Goal: Task Accomplishment & Management: Complete application form

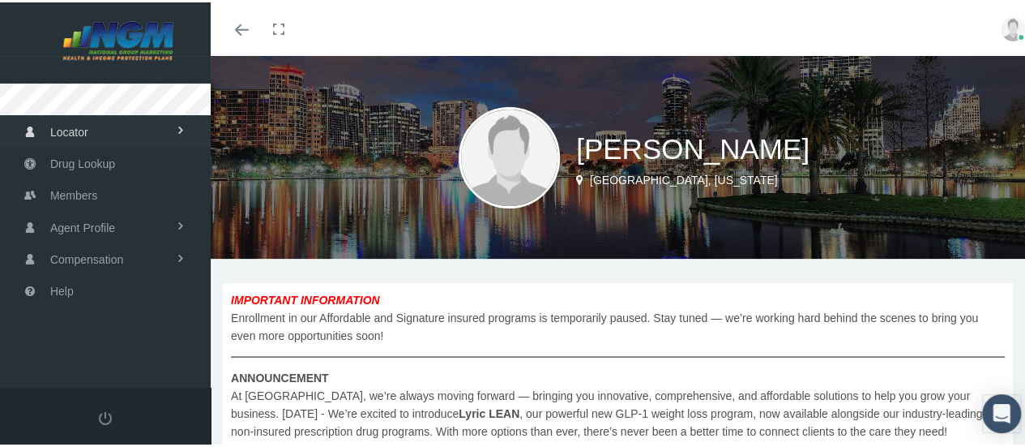
click at [65, 137] on span "Locator" at bounding box center [69, 129] width 38 height 31
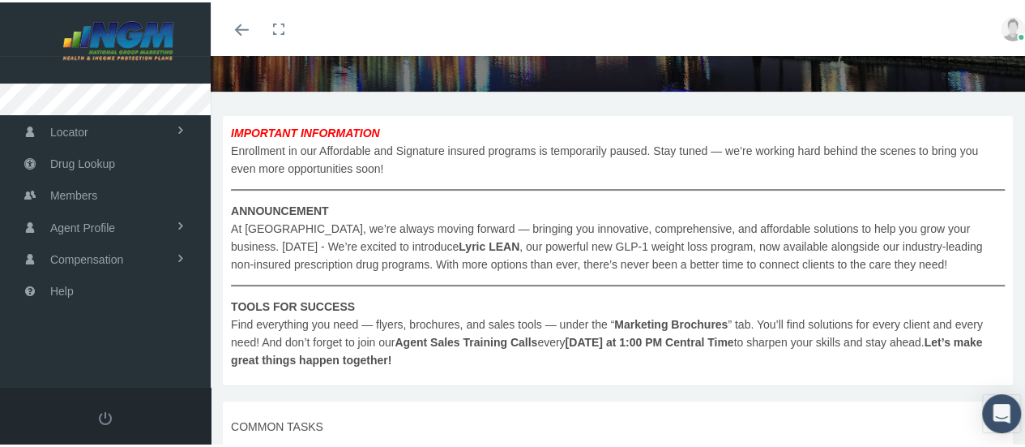
scroll to position [405, 0]
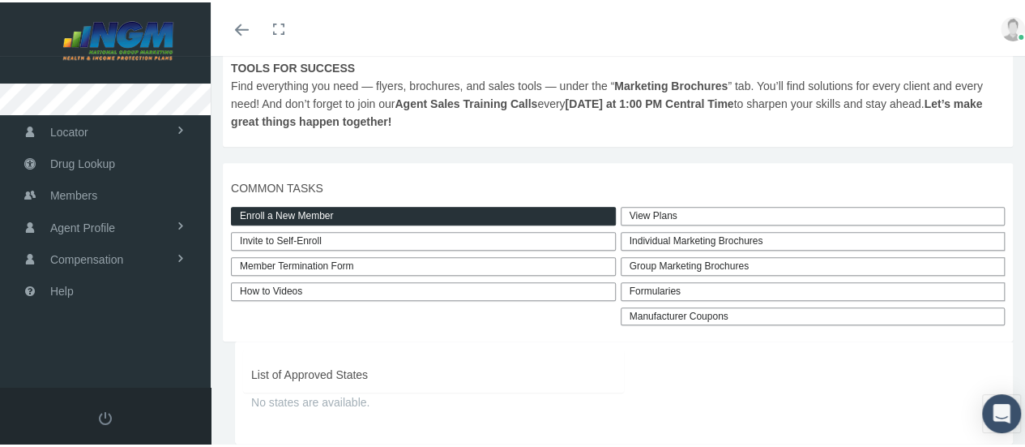
click at [354, 212] on link "Enroll a New Member" at bounding box center [423, 213] width 385 height 19
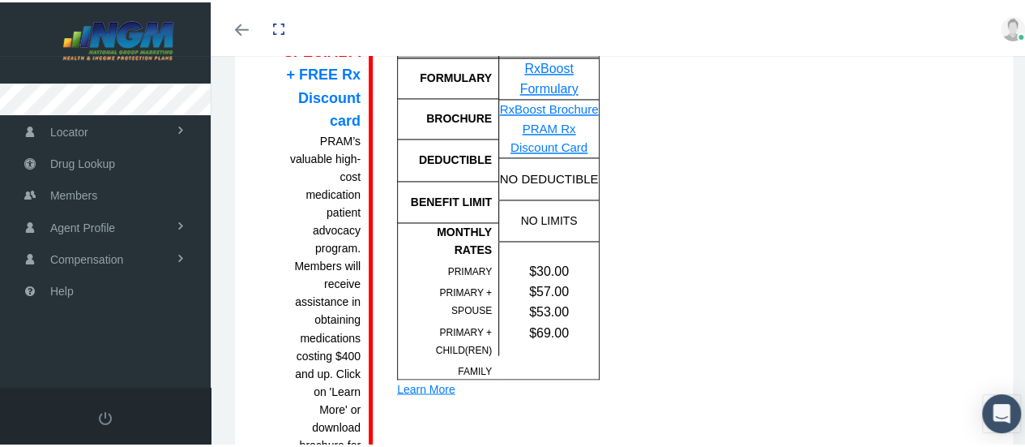
scroll to position [1378, 0]
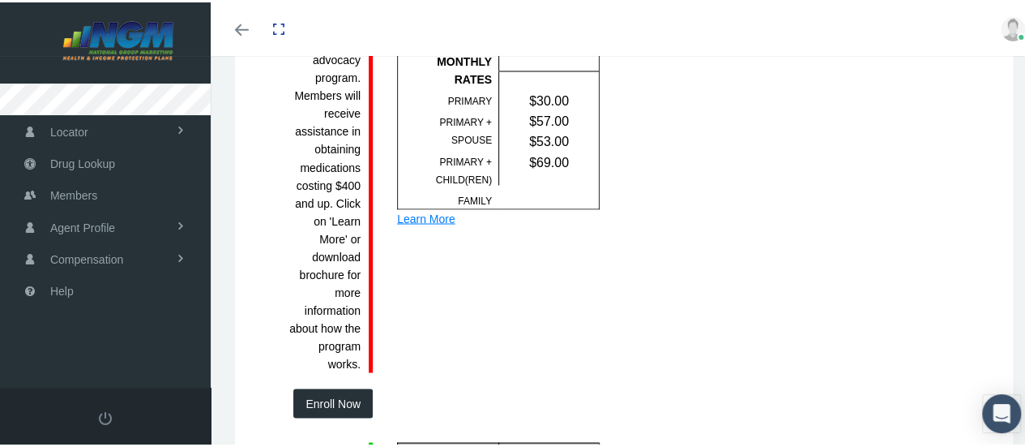
click at [421, 221] on div "Learn More" at bounding box center [498, 216] width 203 height 18
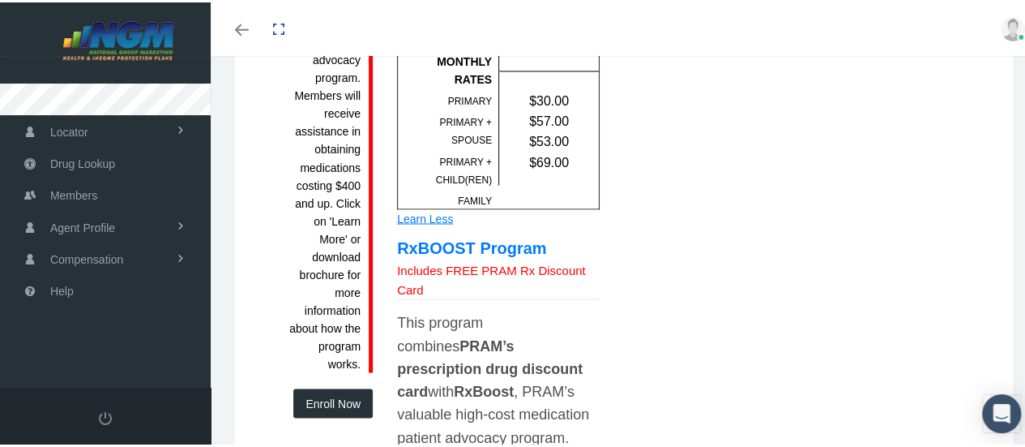
click at [456, 270] on div "Includes FREE PRAM Rx Discount Card" at bounding box center [498, 277] width 203 height 38
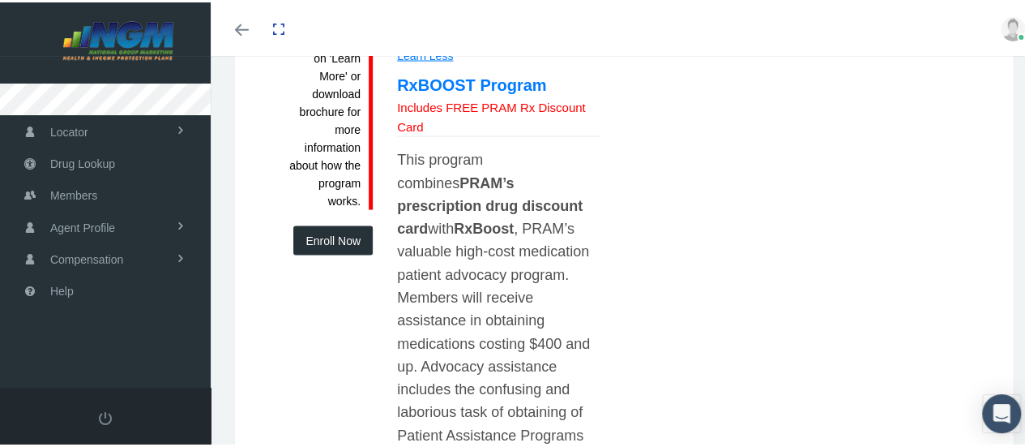
click at [459, 275] on div "This program combines PRAM’s prescription drug discount card with RxBoost , PRA…" at bounding box center [498, 398] width 203 height 504
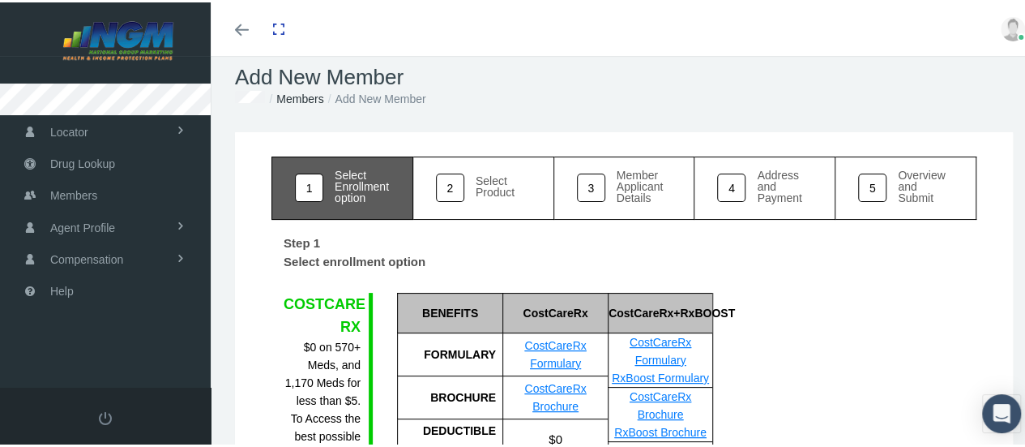
scroll to position [0, 0]
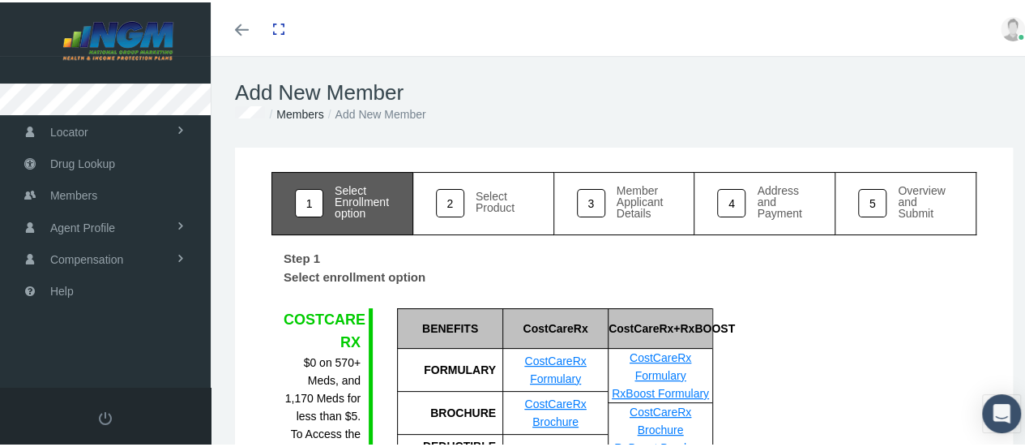
drag, startPoint x: 386, startPoint y: 276, endPoint x: 229, endPoint y: 305, distance: 159.8
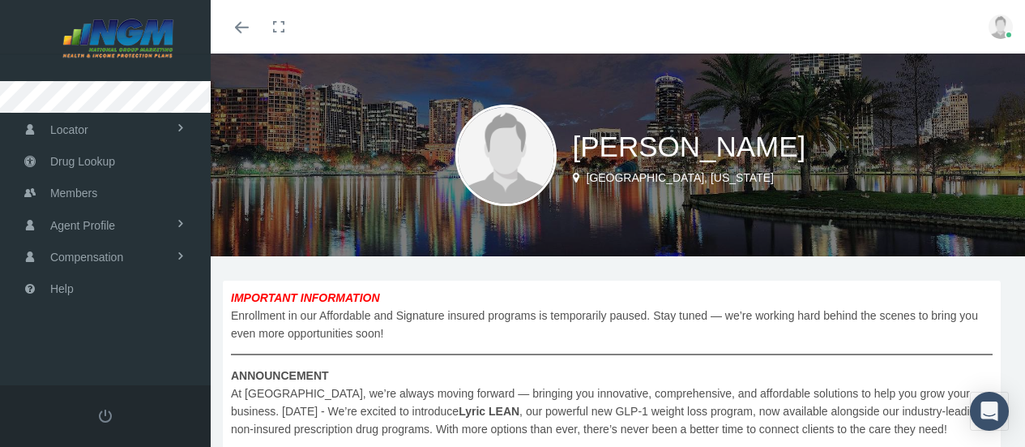
scroll to position [405, 0]
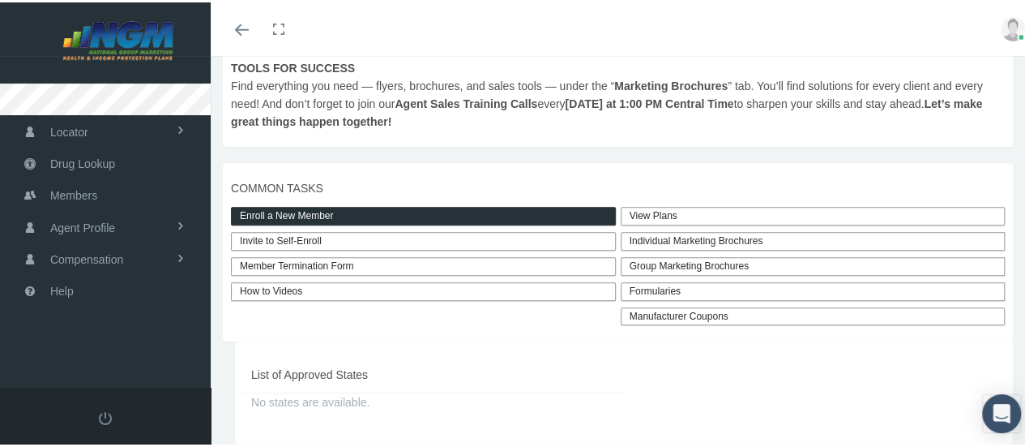
click at [248, 236] on link "Invite to Self-Enroll" at bounding box center [423, 238] width 385 height 19
type input "[URL][DOMAIN_NAME]"
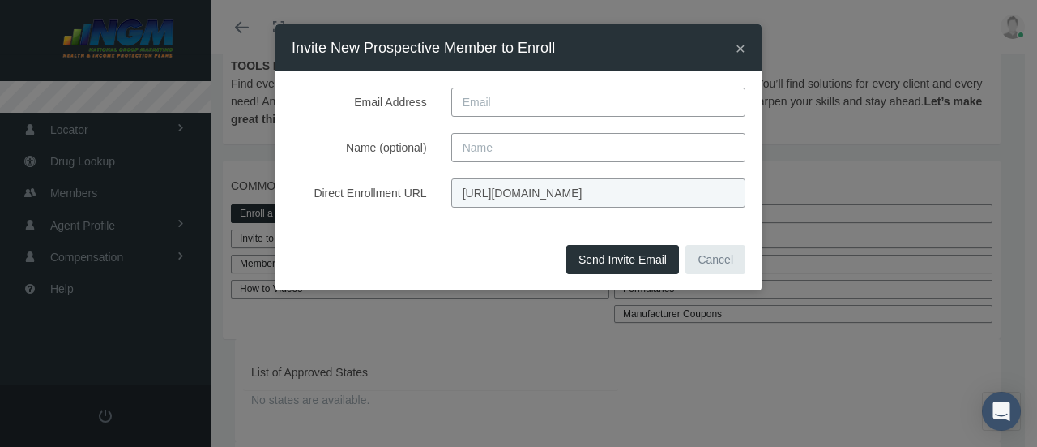
paste input "[PERSON_NAME]"
type input "[PERSON_NAME]"
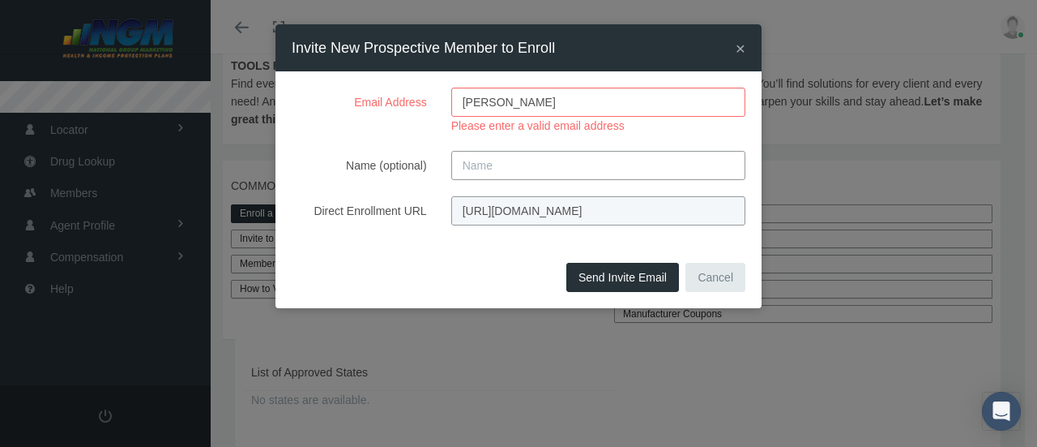
paste input "[PERSON_NAME]"
type input "[PERSON_NAME]"
drag, startPoint x: 548, startPoint y: 100, endPoint x: 405, endPoint y: 95, distance: 142.7
click at [413, 98] on div "Email Address [PERSON_NAME] Please enter a valid email address" at bounding box center [519, 111] width 478 height 47
paste input "[EMAIL_ADDRESS][DOMAIN_NAME]"
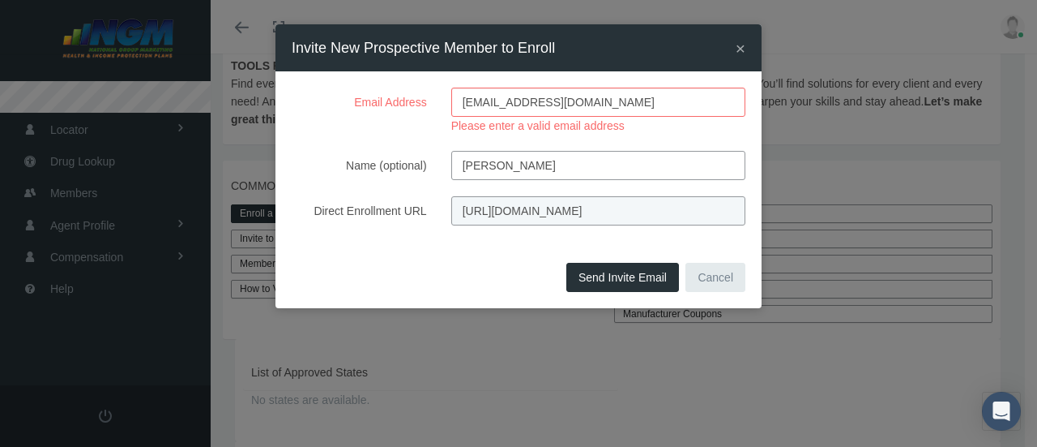
type input "[EMAIL_ADDRESS][DOMAIN_NAME]"
click at [605, 283] on div "Send Invite Email Cancel" at bounding box center [519, 283] width 486 height 50
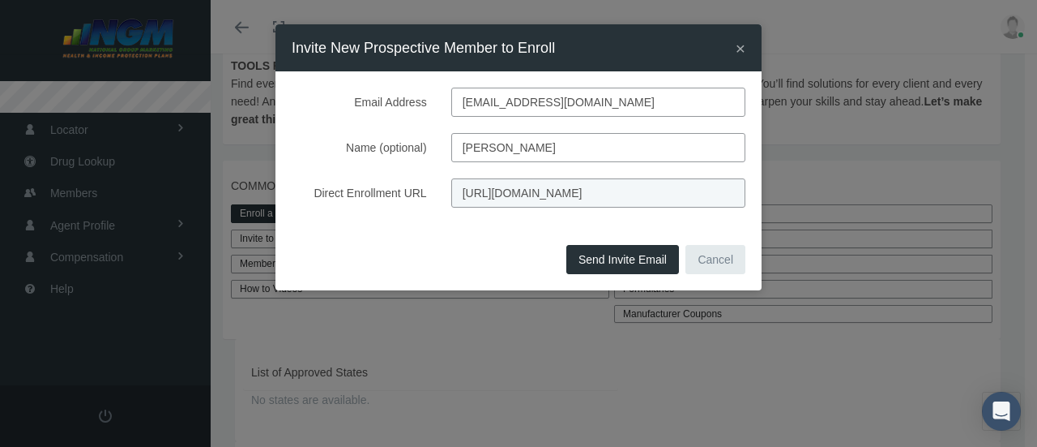
click at [605, 258] on button "Send Invite Email" at bounding box center [622, 259] width 113 height 29
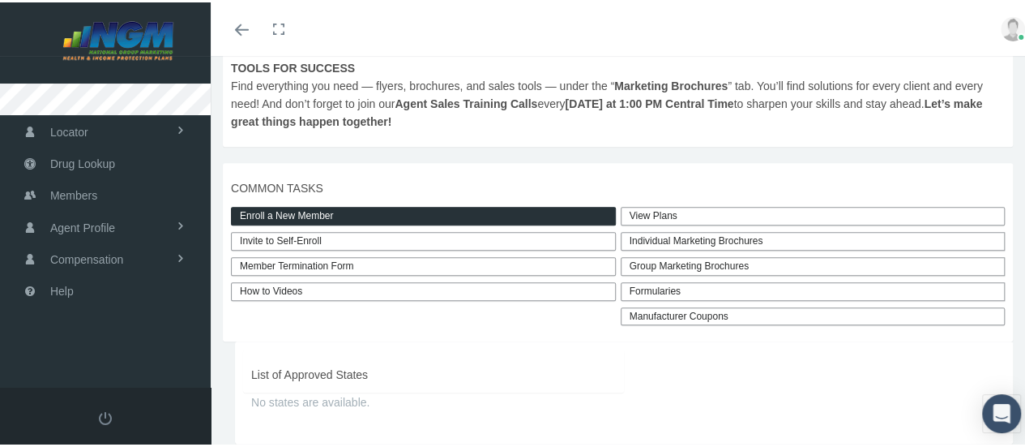
click at [634, 233] on div "Individual Marketing Brochures" at bounding box center [813, 238] width 385 height 19
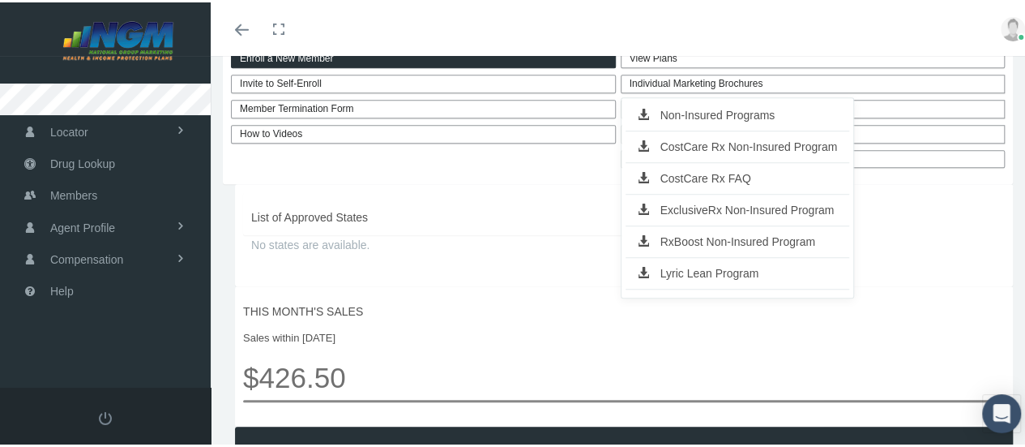
scroll to position [567, 0]
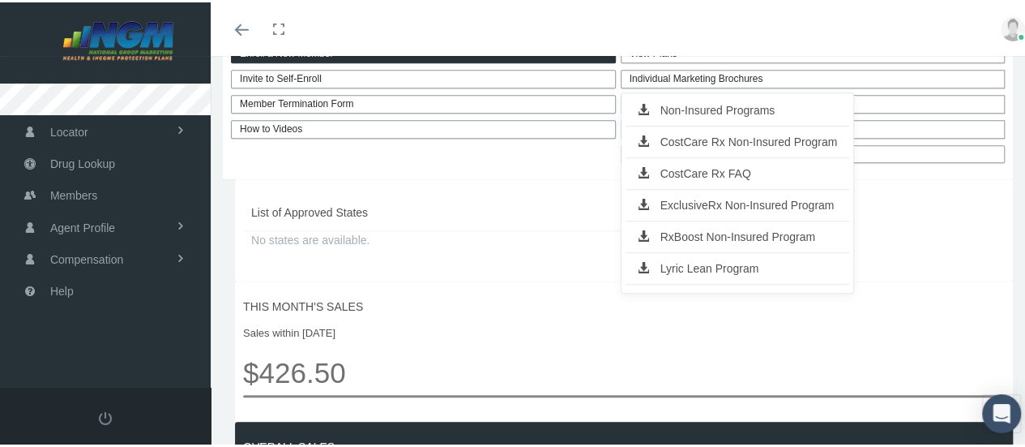
click at [603, 246] on div "List of Approved States No states are available." at bounding box center [624, 228] width 778 height 102
